Goal: Information Seeking & Learning: Learn about a topic

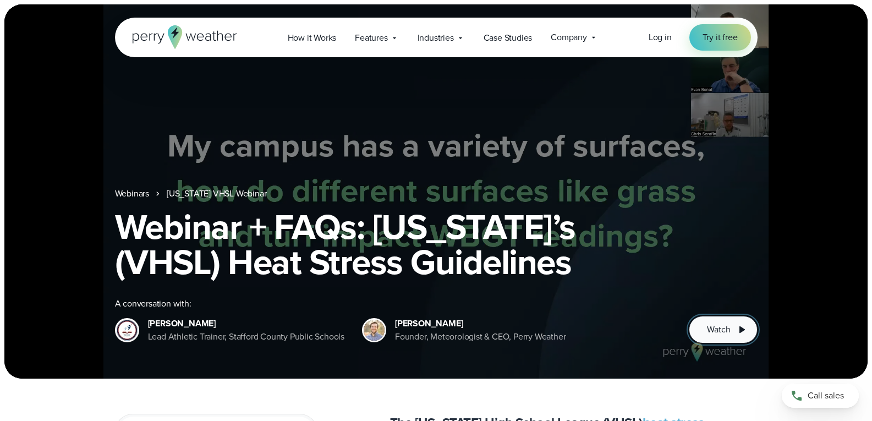
click at [725, 329] on span "Watch" at bounding box center [718, 329] width 23 height 13
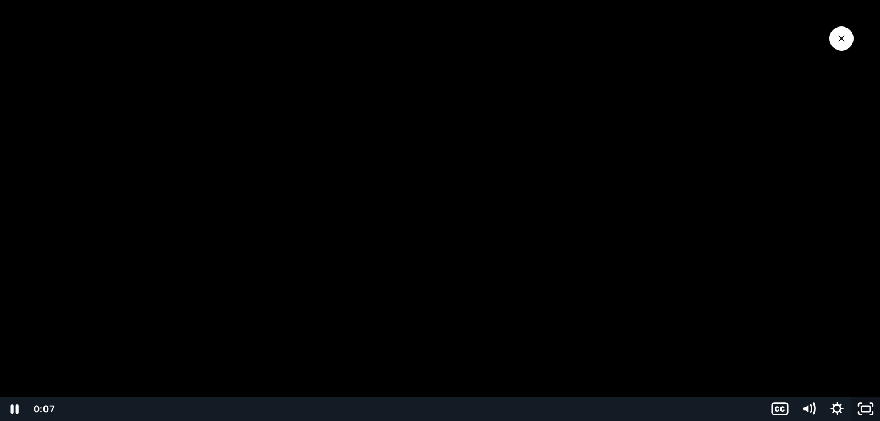
click at [865, 407] on icon "Fullscreen" at bounding box center [865, 408] width 29 height 24
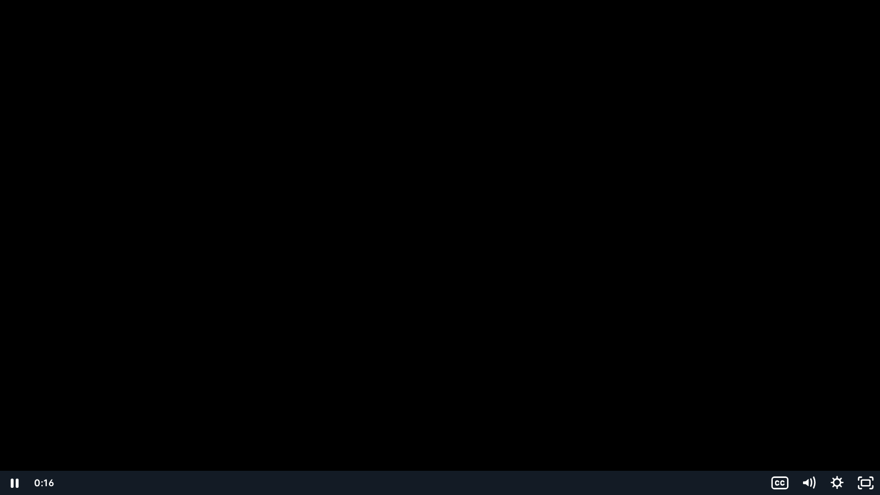
click at [76, 420] on div "Playbar" at bounding box center [412, 483] width 691 height 24
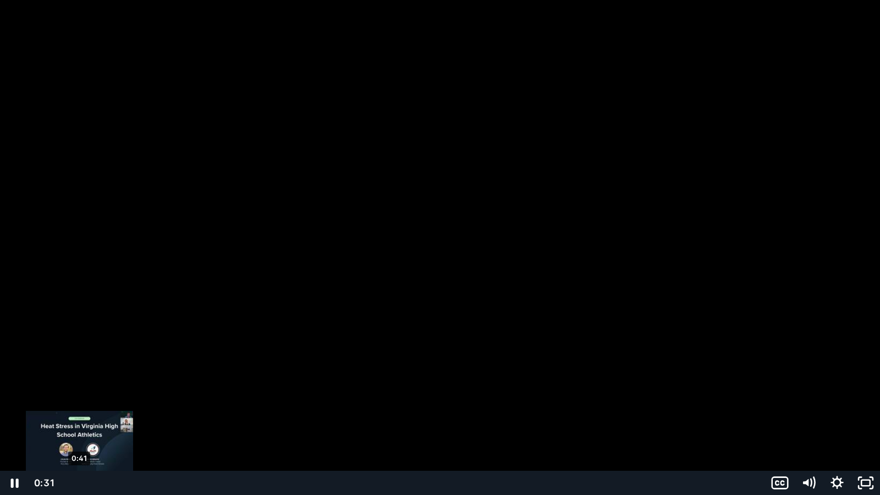
click at [79, 420] on div "Playbar" at bounding box center [76, 483] width 8 height 8
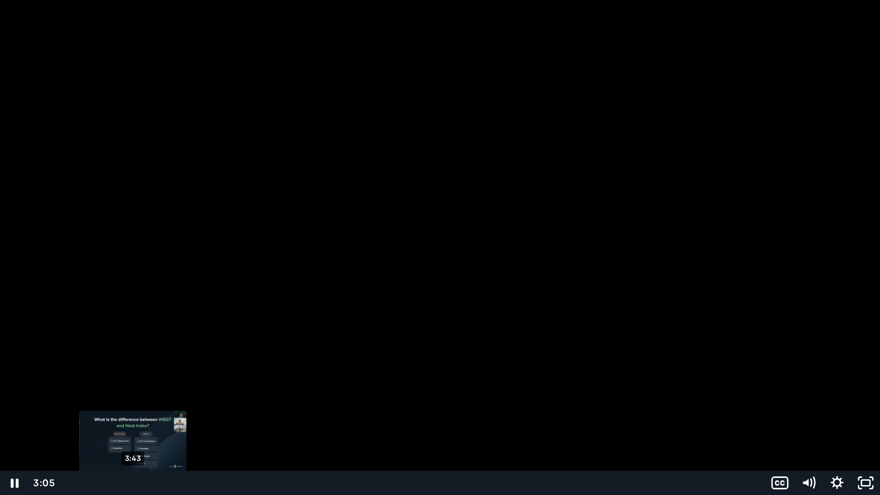
click at [133, 420] on div "3:43" at bounding box center [412, 483] width 691 height 24
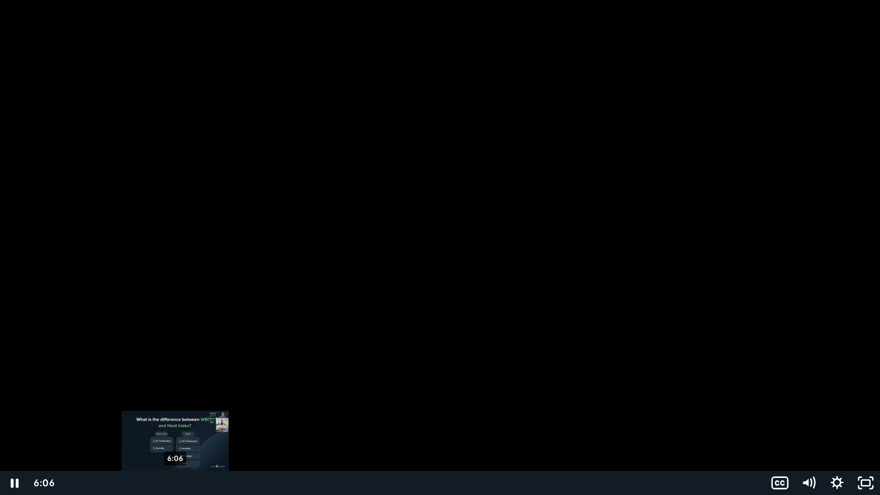
click at [175, 420] on div "6:06" at bounding box center [412, 483] width 691 height 24
click at [191, 420] on div "6:58" at bounding box center [412, 483] width 691 height 24
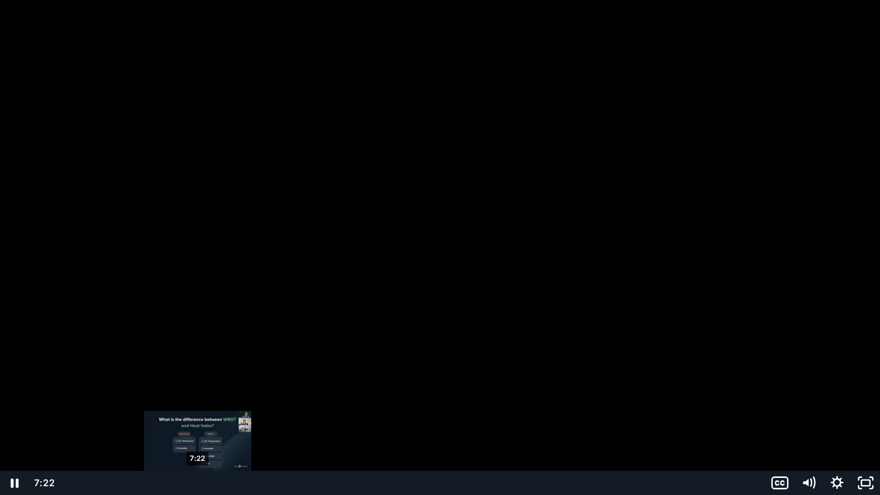
click at [198, 420] on div "7:22" at bounding box center [412, 483] width 691 height 24
click at [212, 420] on div "8:09" at bounding box center [412, 483] width 691 height 24
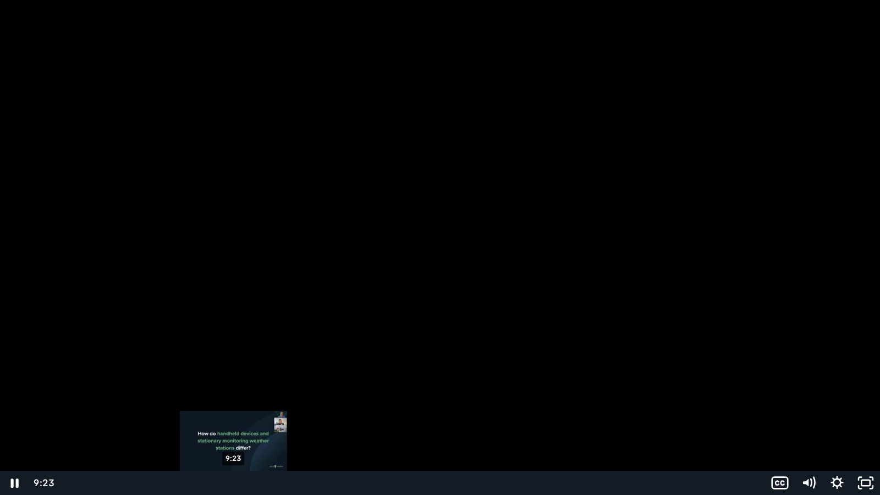
click at [234, 420] on div "9:23" at bounding box center [412, 483] width 691 height 24
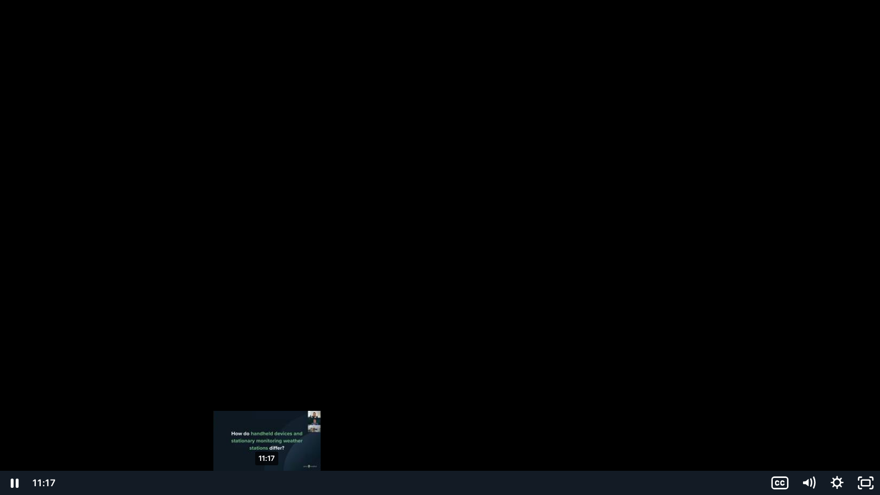
click at [267, 420] on div "11:17" at bounding box center [412, 483] width 691 height 24
click at [286, 420] on div "12:18" at bounding box center [412, 483] width 691 height 24
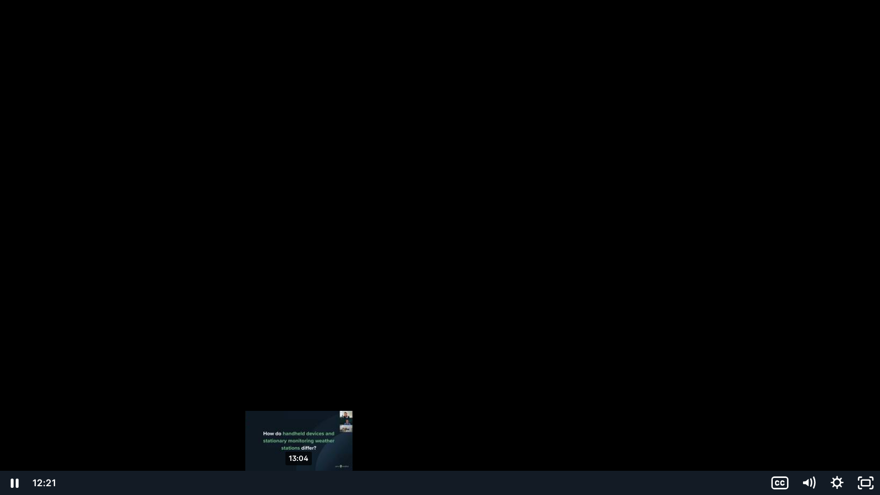
click at [299, 420] on div "13:04" at bounding box center [412, 483] width 691 height 24
click at [289, 420] on div "12:29" at bounding box center [412, 483] width 691 height 24
click at [292, 420] on div "Playbar" at bounding box center [289, 483] width 8 height 8
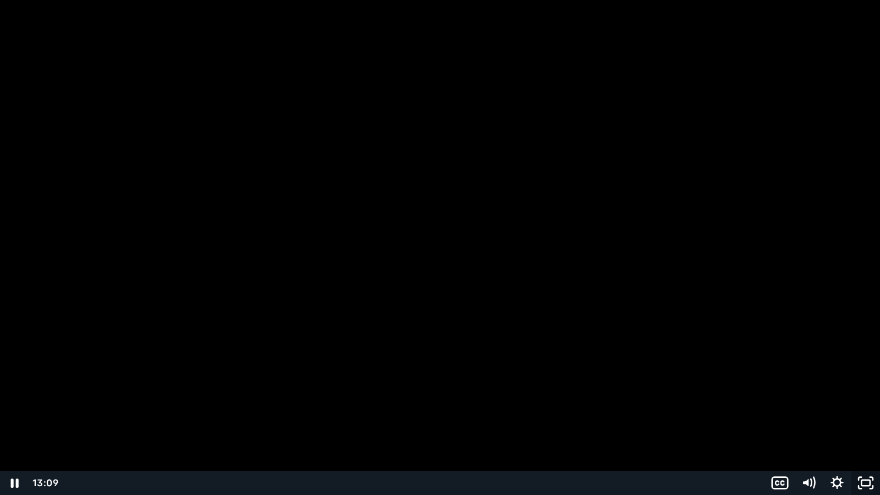
click at [862, 420] on rect "Unfullscreen" at bounding box center [865, 482] width 9 height 5
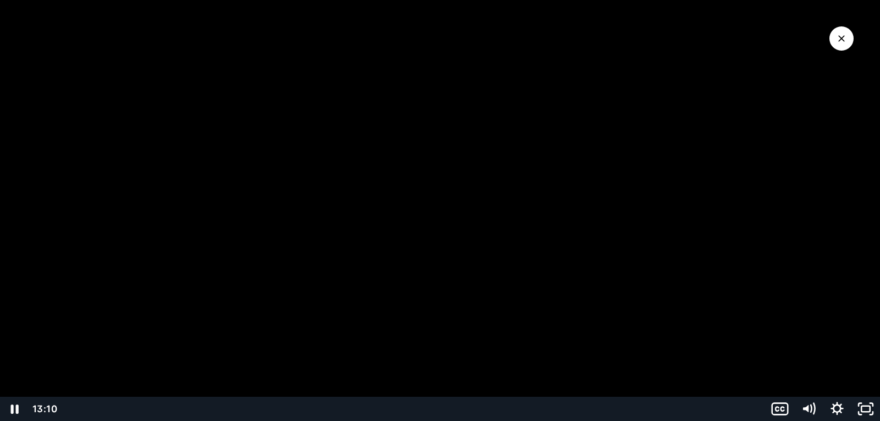
click at [366, 223] on div at bounding box center [440, 210] width 880 height 421
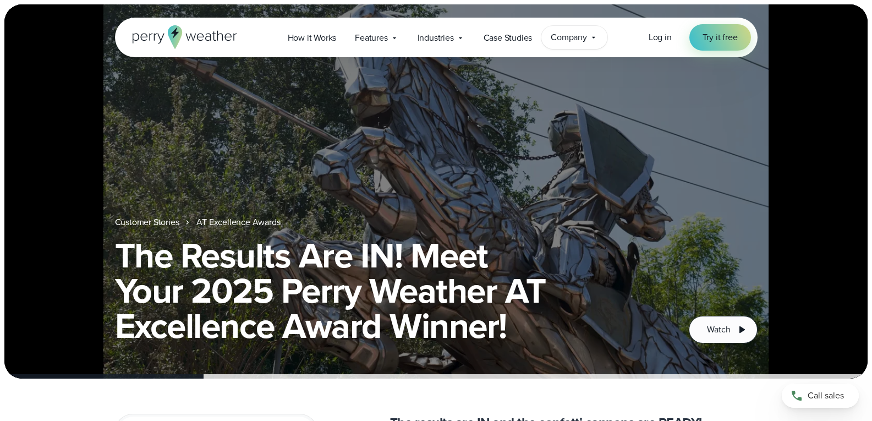
click at [569, 36] on span "Company" at bounding box center [568, 37] width 36 height 13
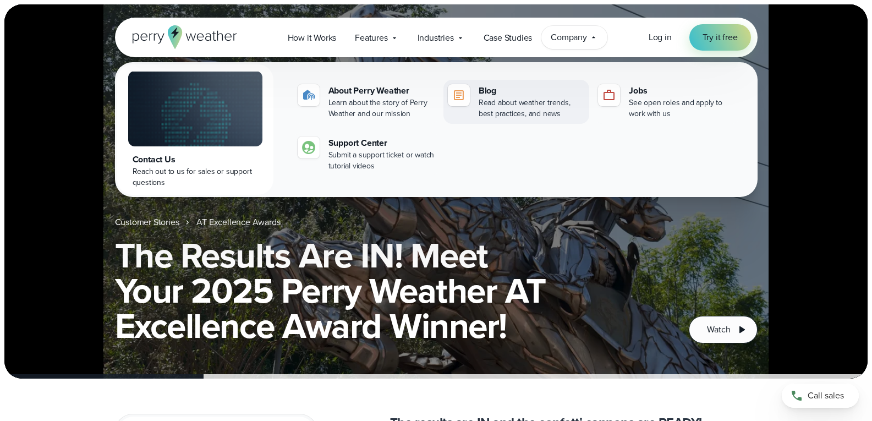
click at [521, 101] on div "Read about weather trends, best practices, and news" at bounding box center [531, 108] width 106 height 22
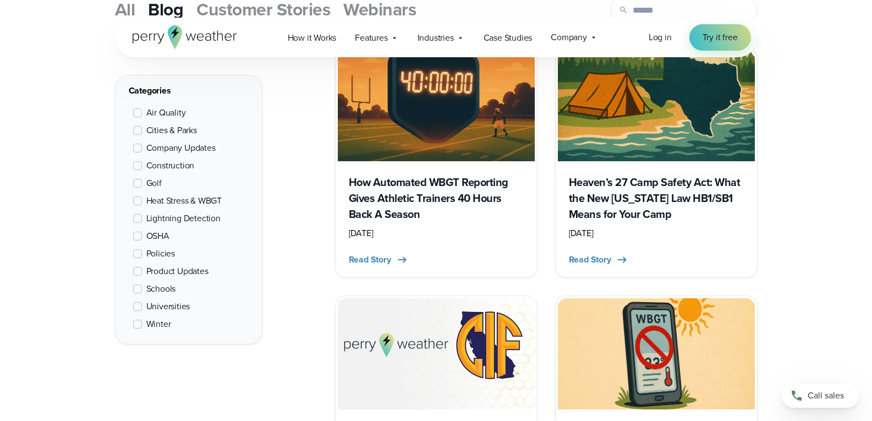
scroll to position [440, 0]
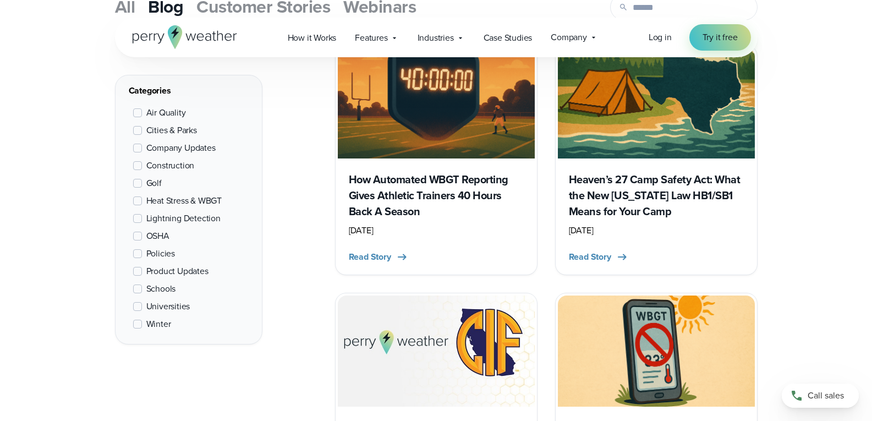
click at [413, 191] on h3 "How Automated WBGT Reporting Gives Athletic Trainers 40 Hours Back A Season" at bounding box center [436, 196] width 175 height 48
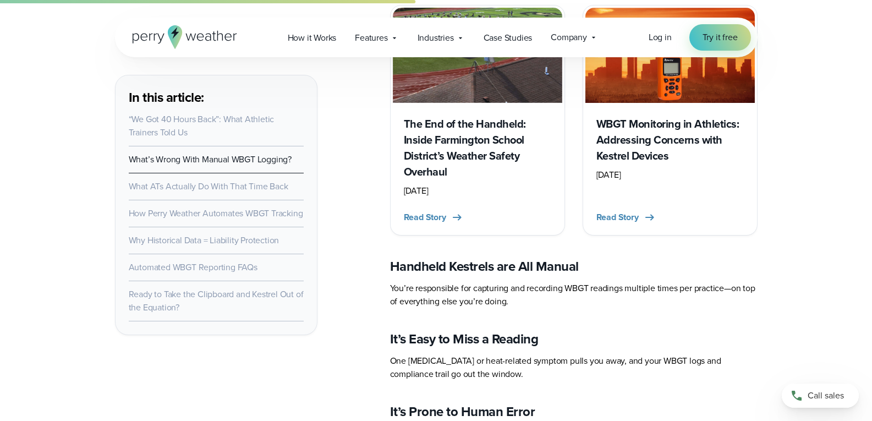
scroll to position [2584, 0]
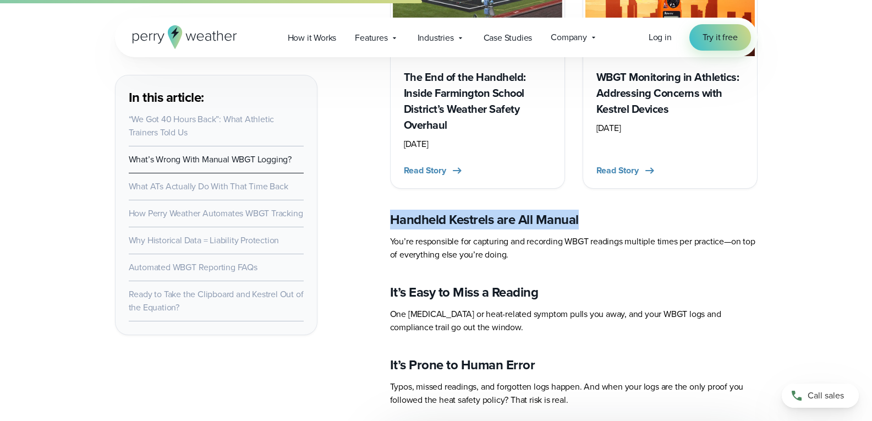
drag, startPoint x: 583, startPoint y: 223, endPoint x: 464, endPoint y: 218, distance: 119.4
click at [393, 222] on h3 "Handheld Kestrels are All Manual" at bounding box center [573, 220] width 367 height 18
click at [590, 215] on h3 "Handheld Kestrels are All Manual" at bounding box center [573, 220] width 367 height 18
drag, startPoint x: 583, startPoint y: 217, endPoint x: 390, endPoint y: 222, distance: 193.6
click at [390, 222] on h3 "Handheld Kestrels are All Manual" at bounding box center [573, 220] width 367 height 18
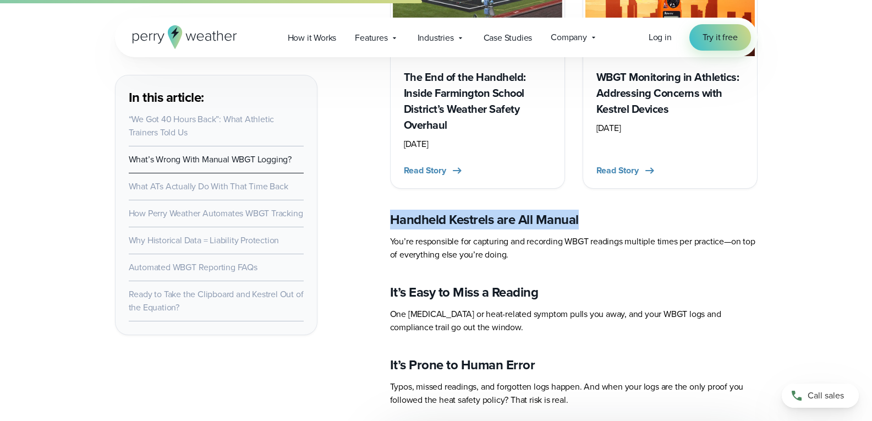
click at [587, 222] on h3 "Handheld Kestrels are All Manual" at bounding box center [573, 220] width 367 height 18
drag, startPoint x: 586, startPoint y: 221, endPoint x: 415, endPoint y: 225, distance: 171.1
click at [415, 225] on h3 "Handheld Kestrels are All Manual" at bounding box center [573, 220] width 367 height 18
drag, startPoint x: 584, startPoint y: 214, endPoint x: 392, endPoint y: 217, distance: 191.9
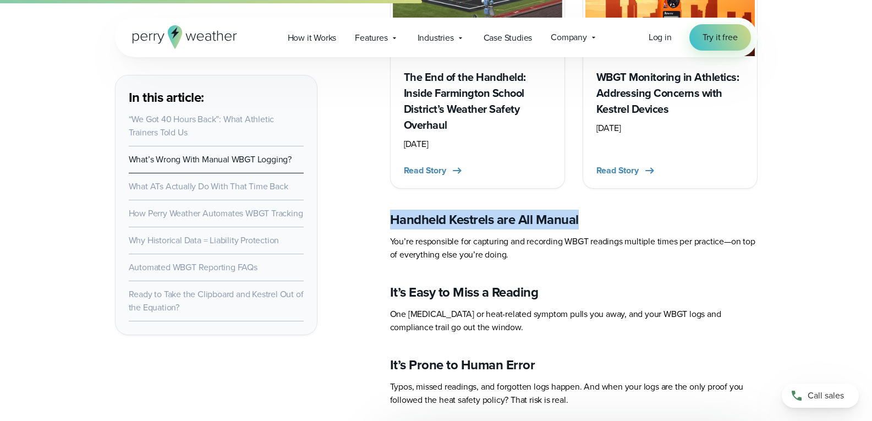
click at [392, 217] on h3 "Handheld Kestrels are All Manual" at bounding box center [573, 220] width 367 height 18
click at [580, 221] on h3 "Handheld Kestrels are All Manual" at bounding box center [573, 220] width 367 height 18
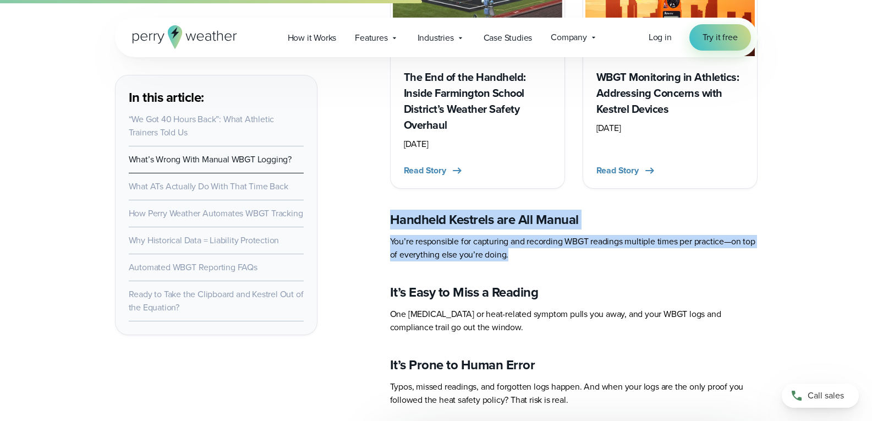
drag, startPoint x: 509, startPoint y: 257, endPoint x: 376, endPoint y: 227, distance: 137.1
click at [520, 255] on p "You’re responsible for capturing and recording WBGT readings multiple times per…" at bounding box center [573, 248] width 367 height 26
drag, startPoint x: 512, startPoint y: 255, endPoint x: 490, endPoint y: 247, distance: 23.3
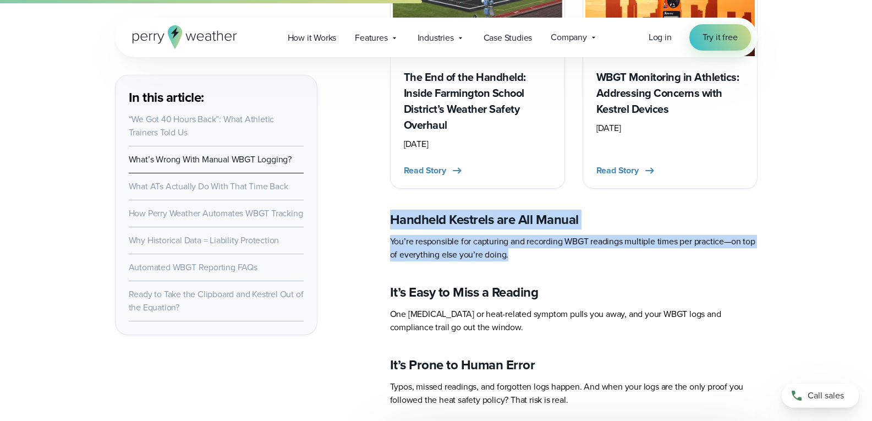
click at [533, 254] on p "You’re responsible for capturing and recording WBGT readings multiple times per…" at bounding box center [573, 248] width 367 height 26
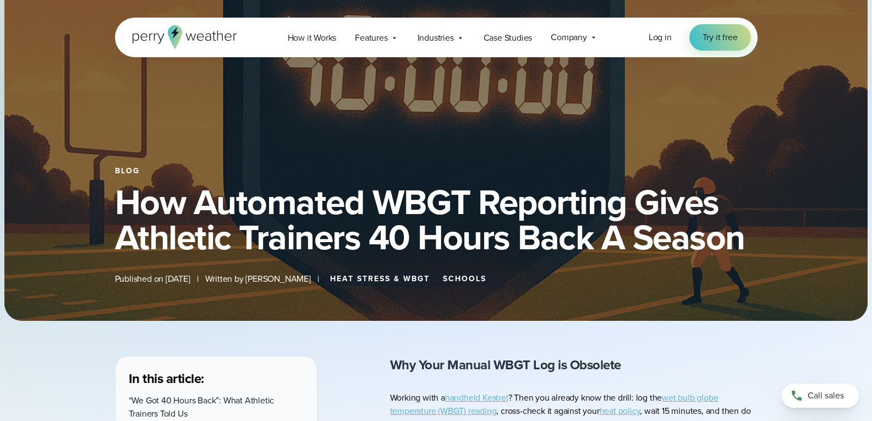
scroll to position [0, 0]
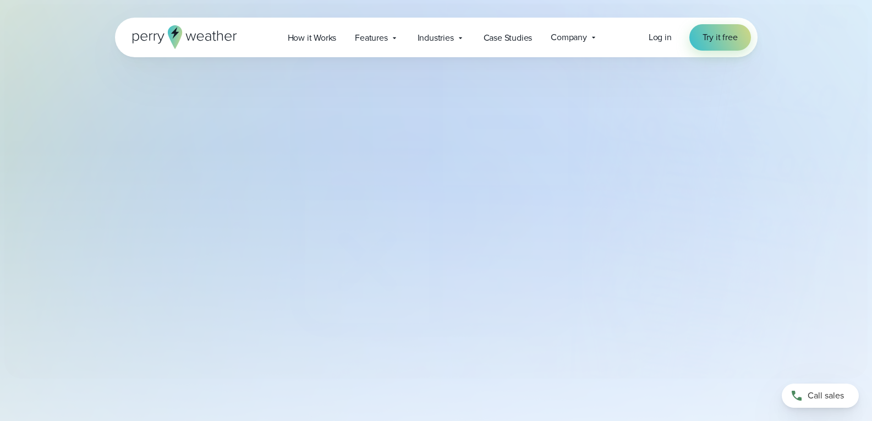
select select "***"
type input "*******"
